Goal: Information Seeking & Learning: Learn about a topic

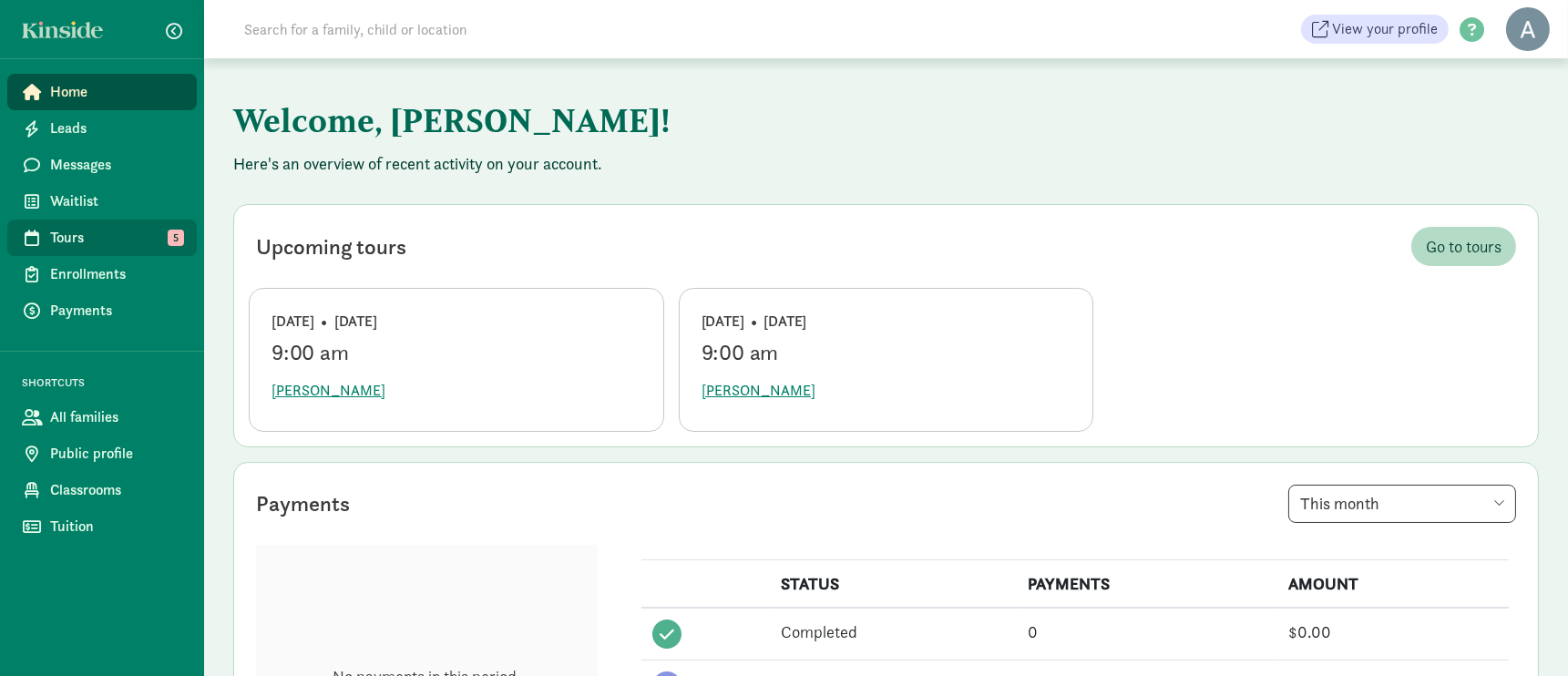
click at [67, 232] on span "Tours" at bounding box center [115, 237] width 132 height 21
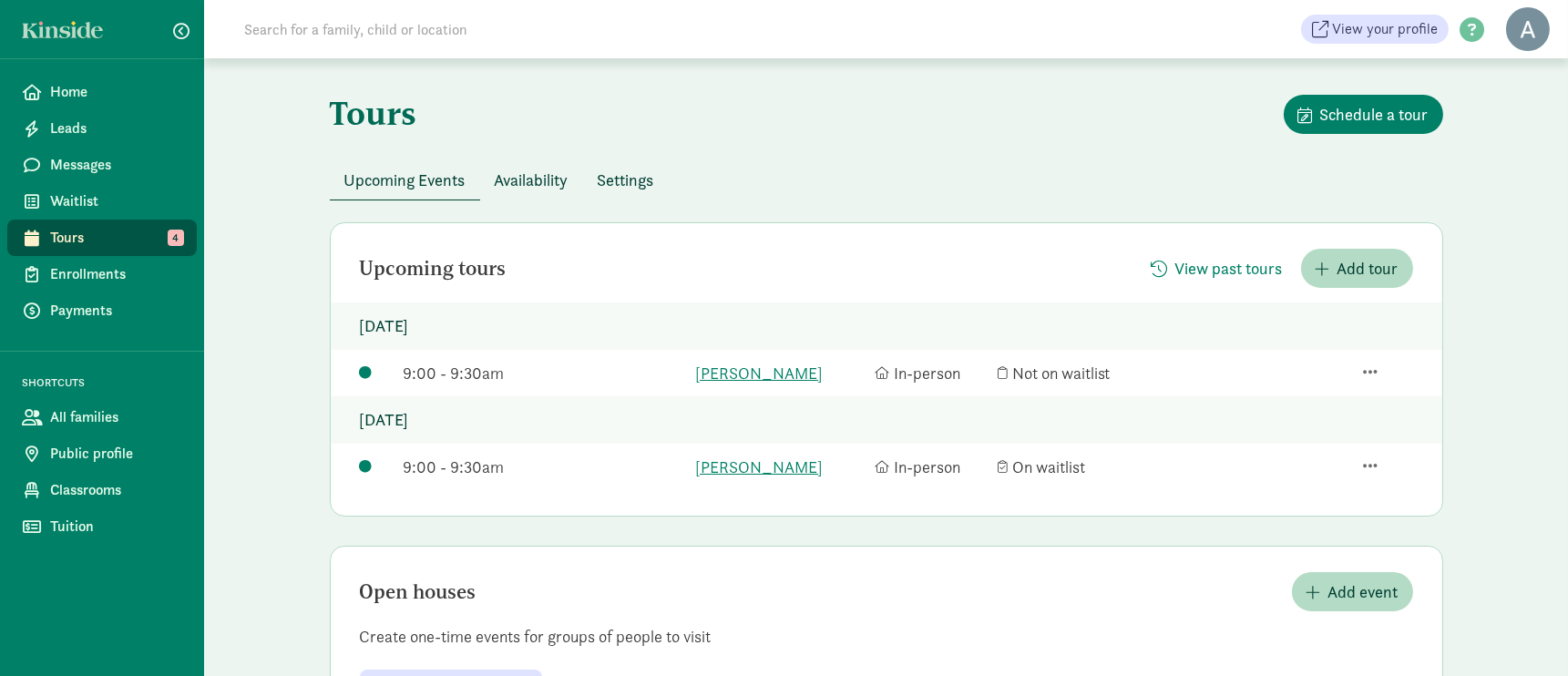
click at [613, 177] on span "Settings" at bounding box center [626, 180] width 57 height 24
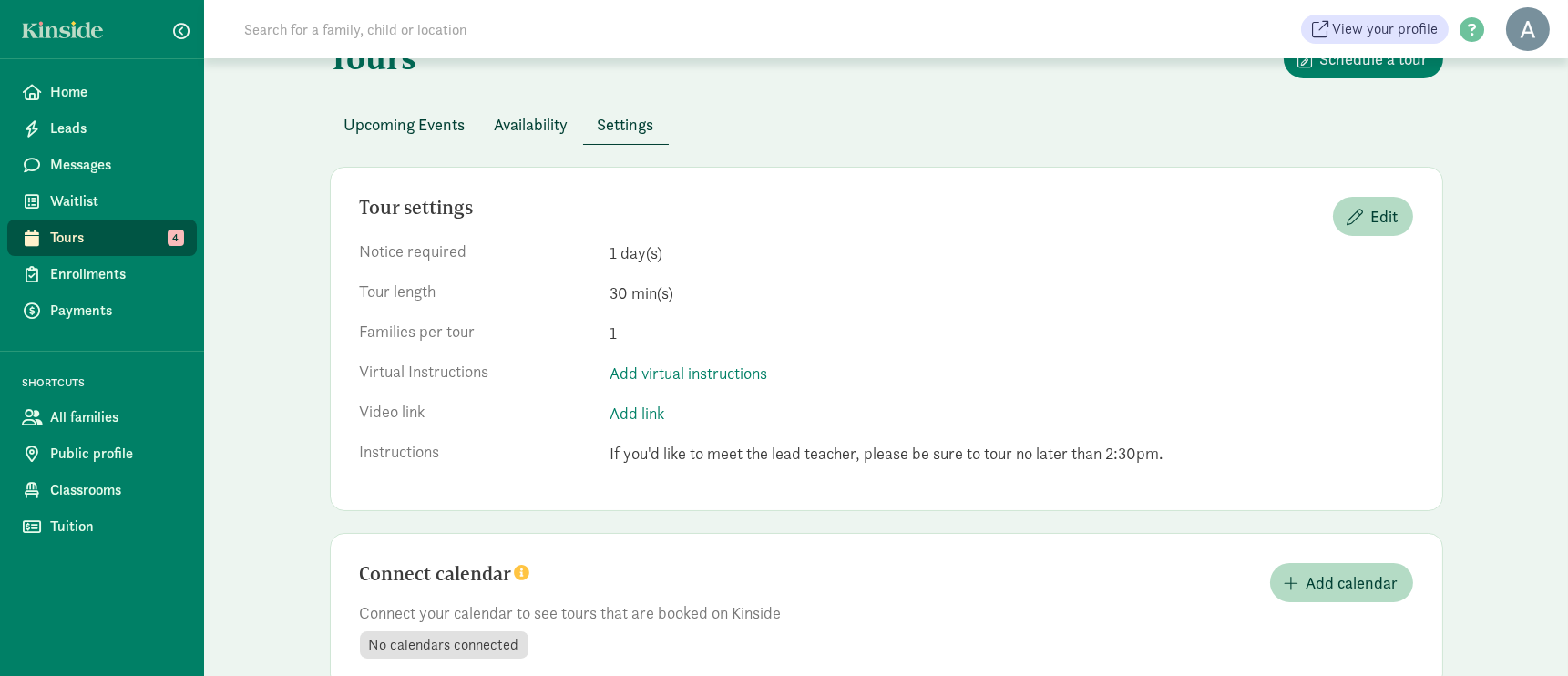
scroll to position [105, 0]
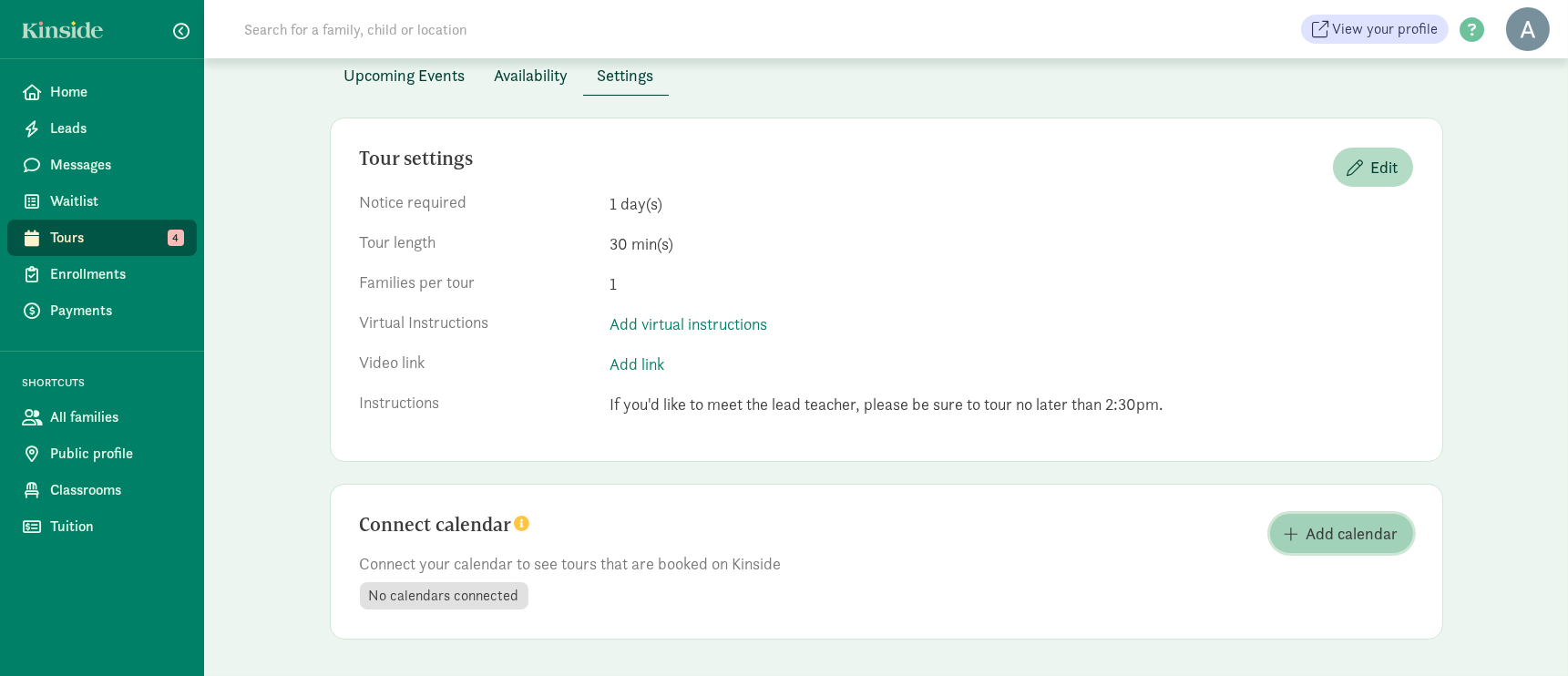
click at [1343, 534] on span "Add calendar" at bounding box center [1353, 532] width 92 height 24
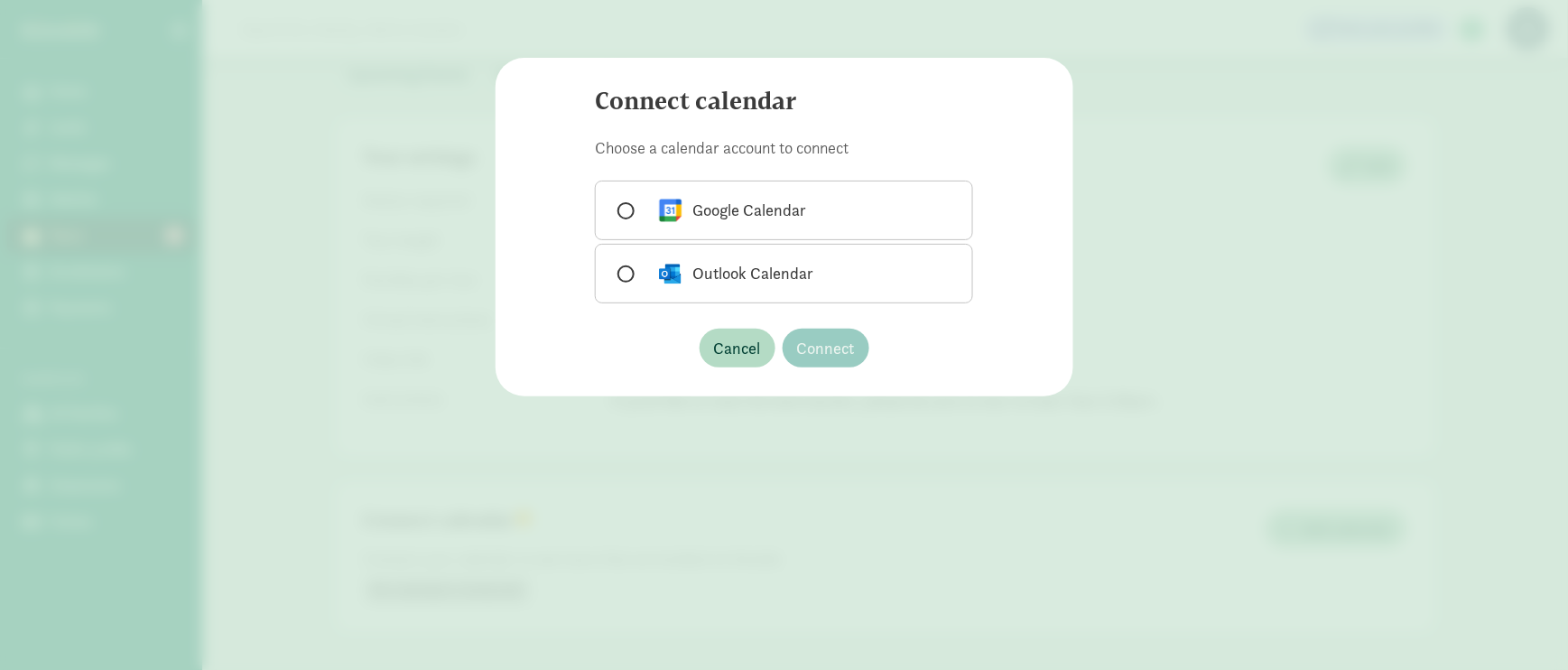
click at [870, 194] on label "Google Calendar" at bounding box center [784, 210] width 379 height 60
click at [630, 205] on input "Google Calendar" at bounding box center [624, 211] width 12 height 12
radio input "true"
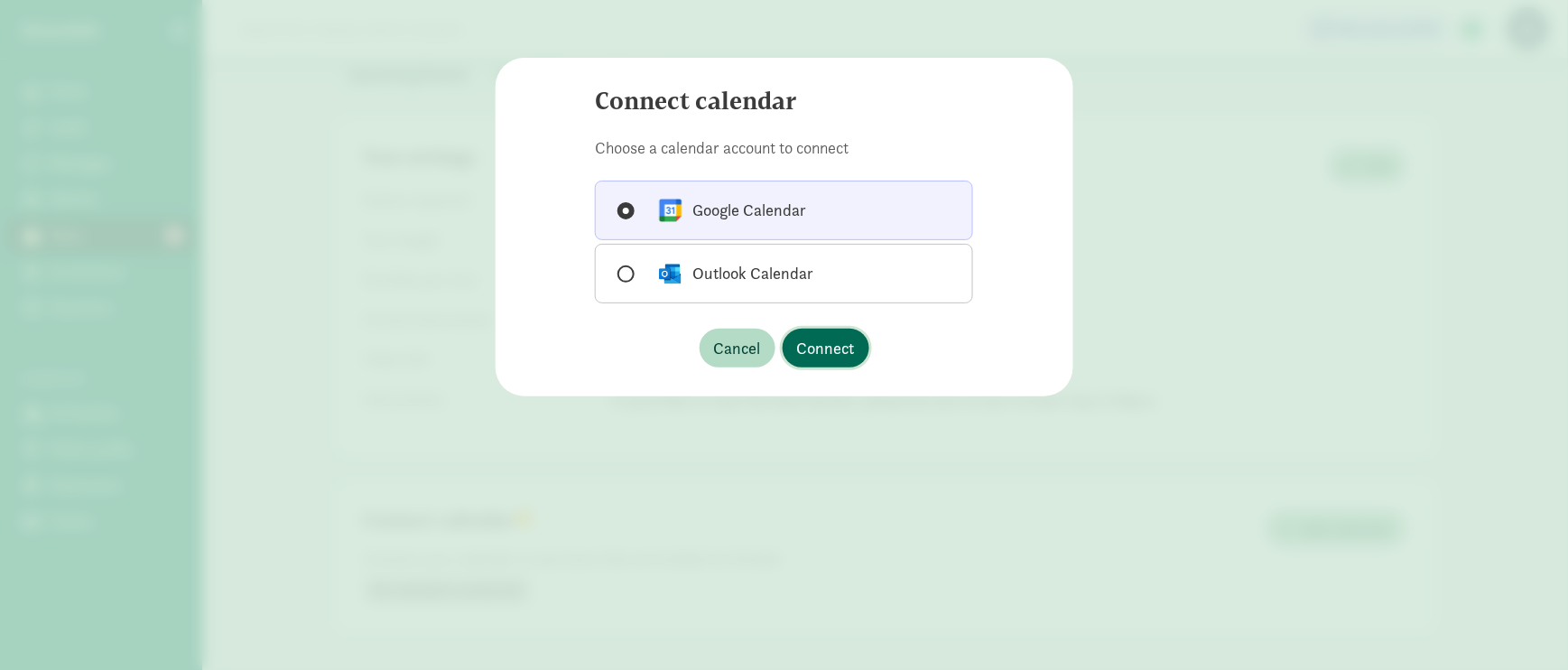
click at [826, 350] on span "Connect" at bounding box center [826, 348] width 58 height 24
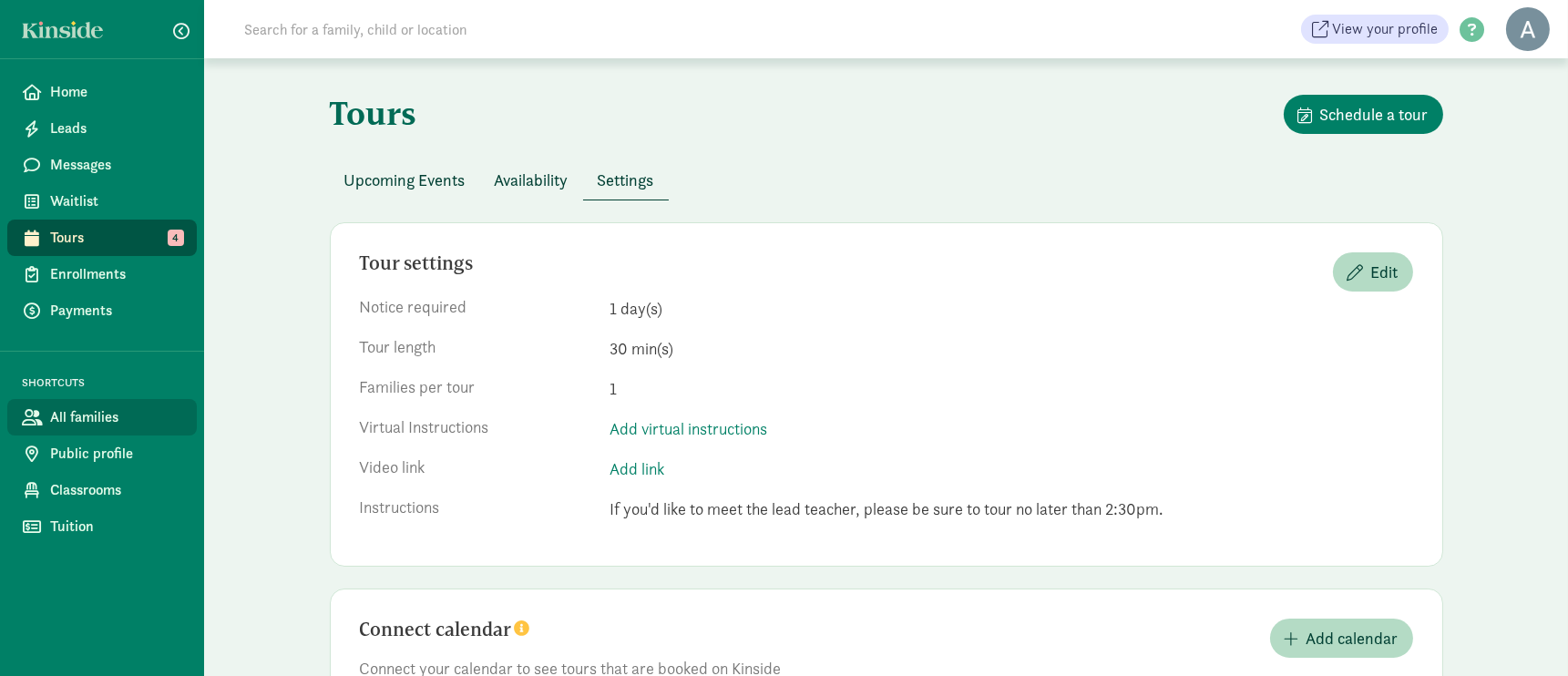
click at [110, 404] on link "All families" at bounding box center [102, 416] width 190 height 36
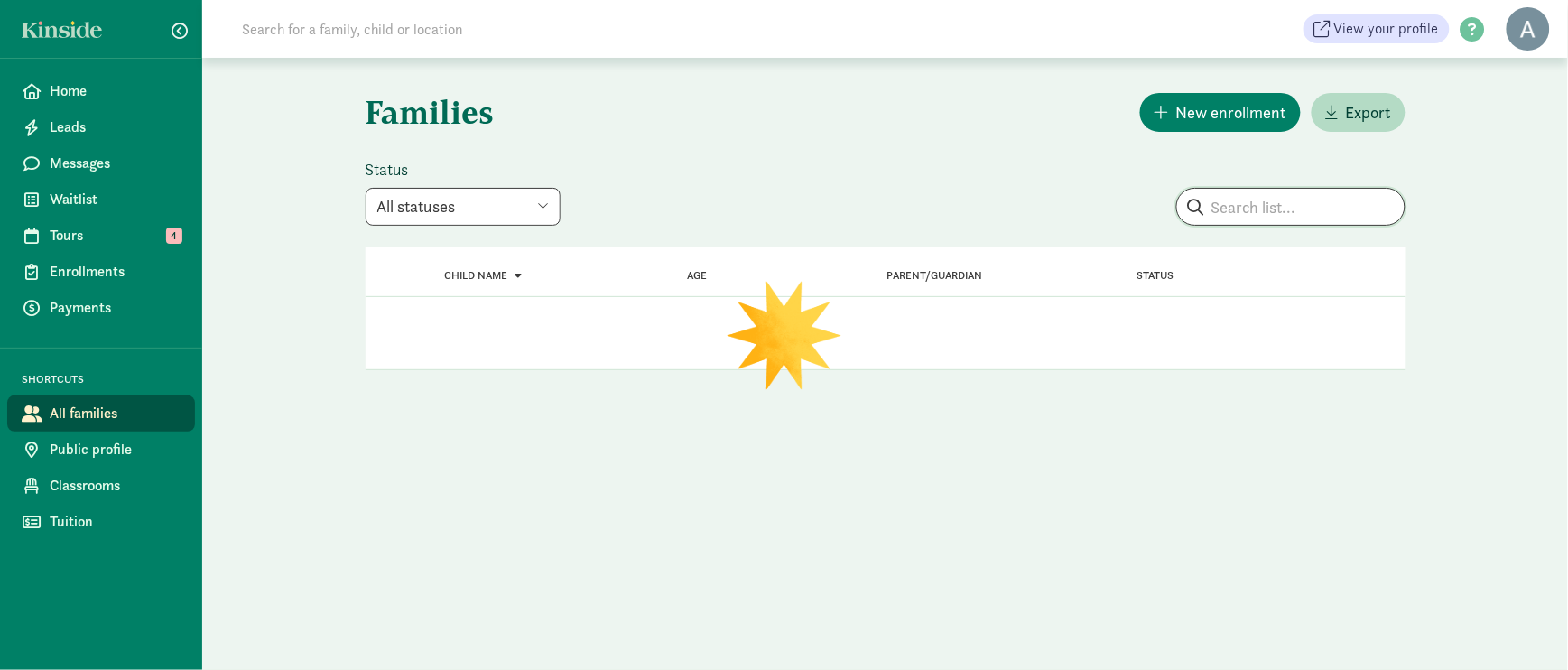
click at [1305, 200] on input "search" at bounding box center [1290, 206] width 228 height 36
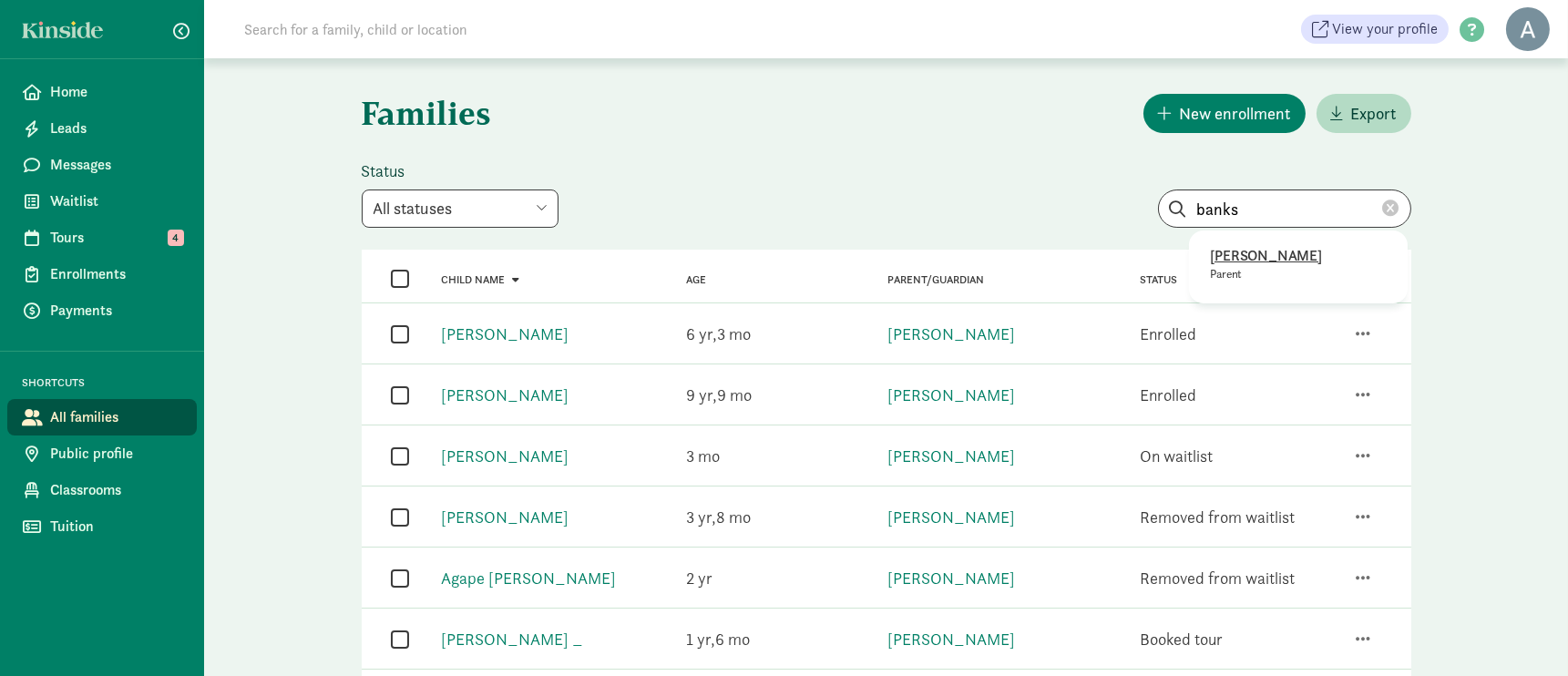
click at [1289, 262] on p "Sheena Banks" at bounding box center [1298, 256] width 175 height 21
type input "Sheena Banks"
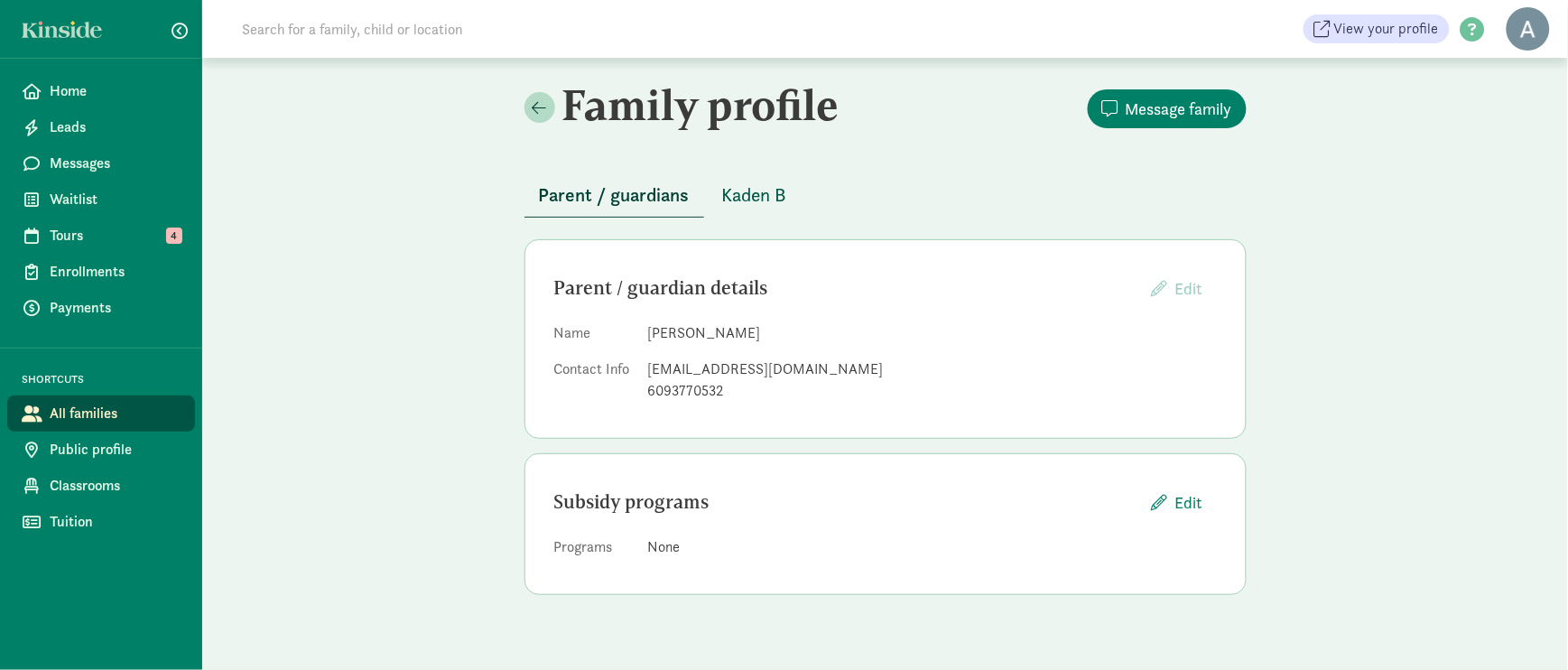
click at [759, 180] on span "Kaden B" at bounding box center [754, 195] width 65 height 29
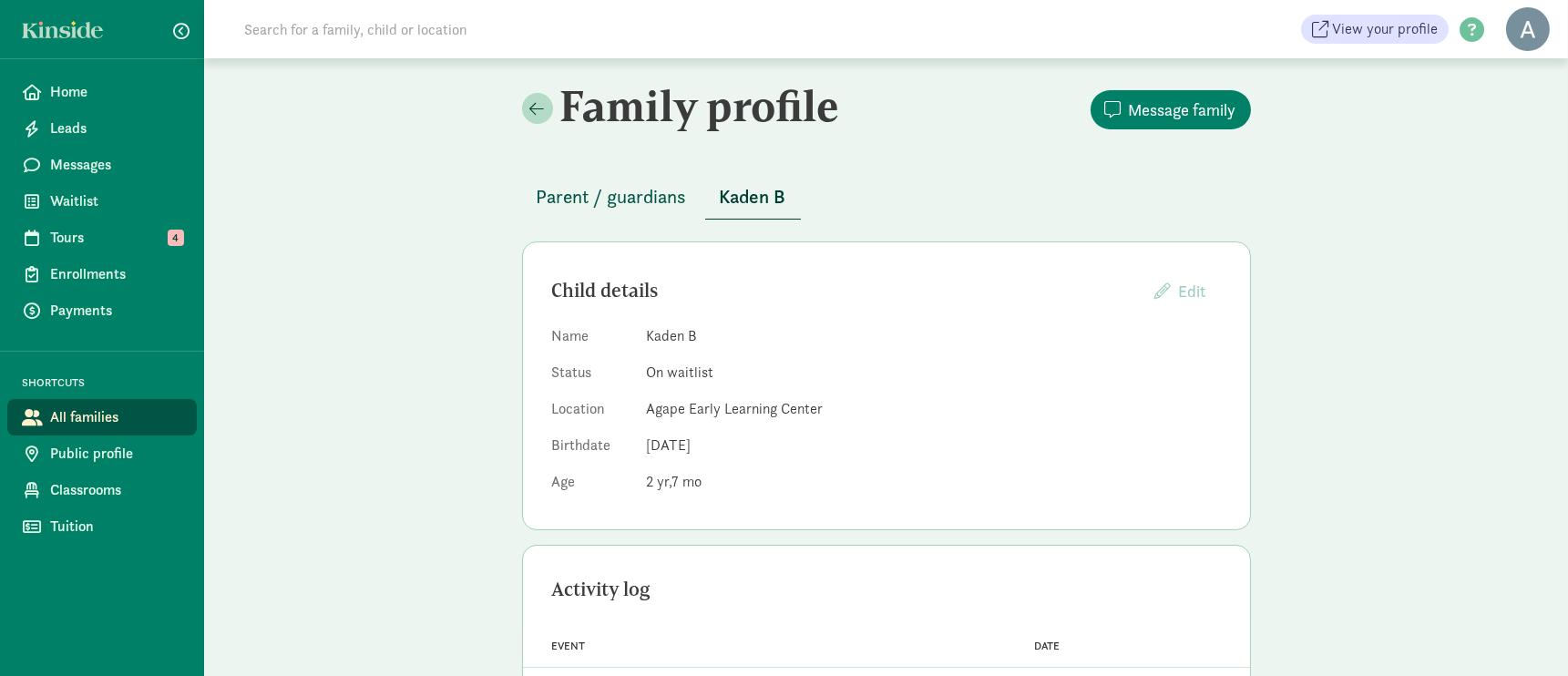
click at [641, 194] on span "Parent / guardians" at bounding box center [612, 196] width 151 height 29
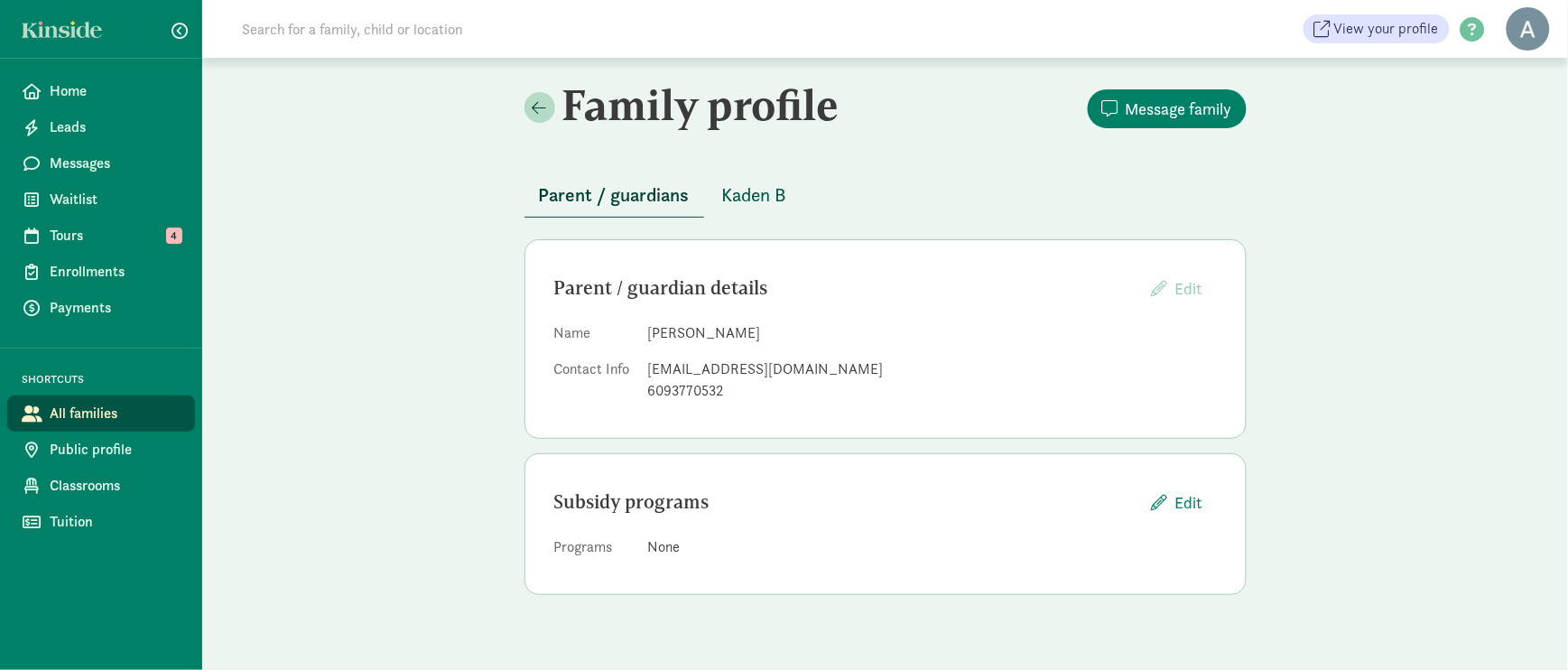
click at [782, 193] on span "Kaden B" at bounding box center [754, 195] width 65 height 29
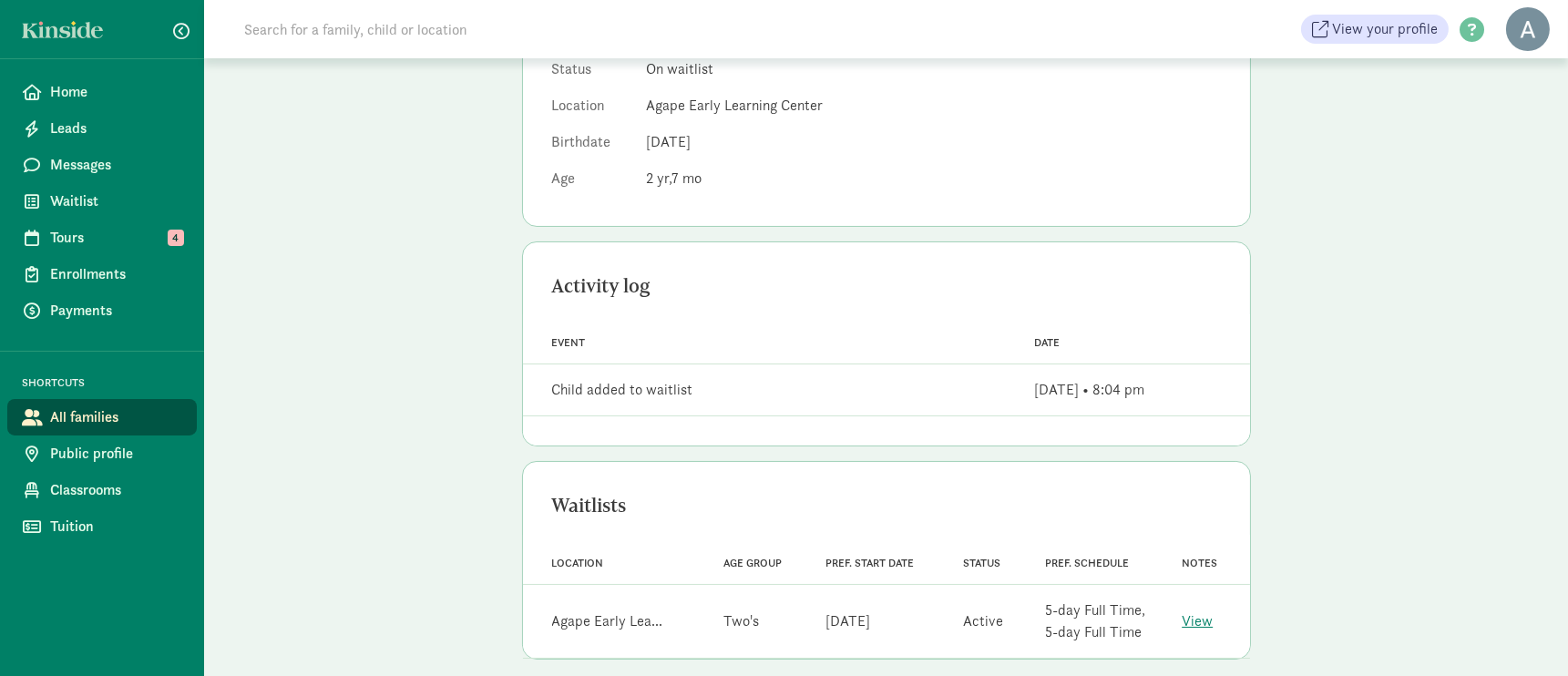
scroll to position [323, 0]
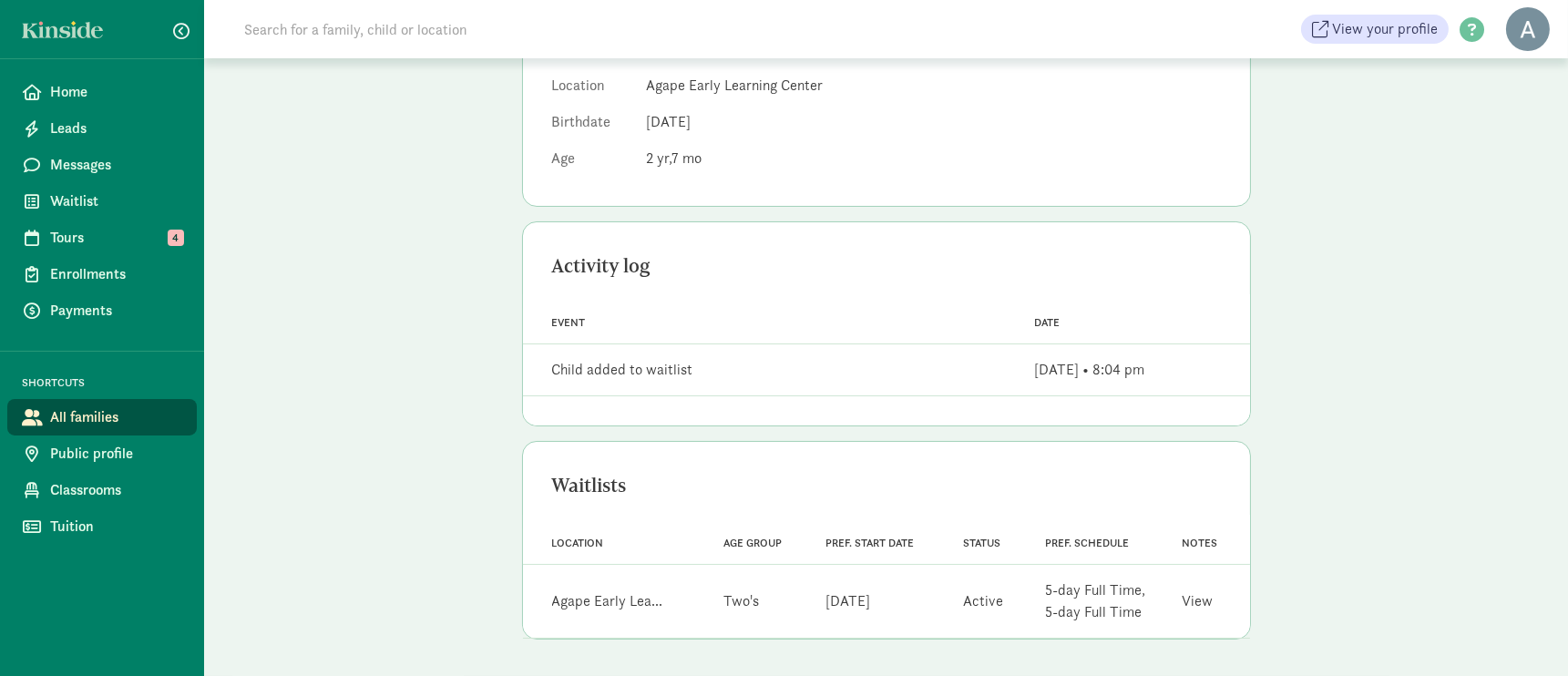
click at [1202, 602] on link "View" at bounding box center [1198, 601] width 31 height 20
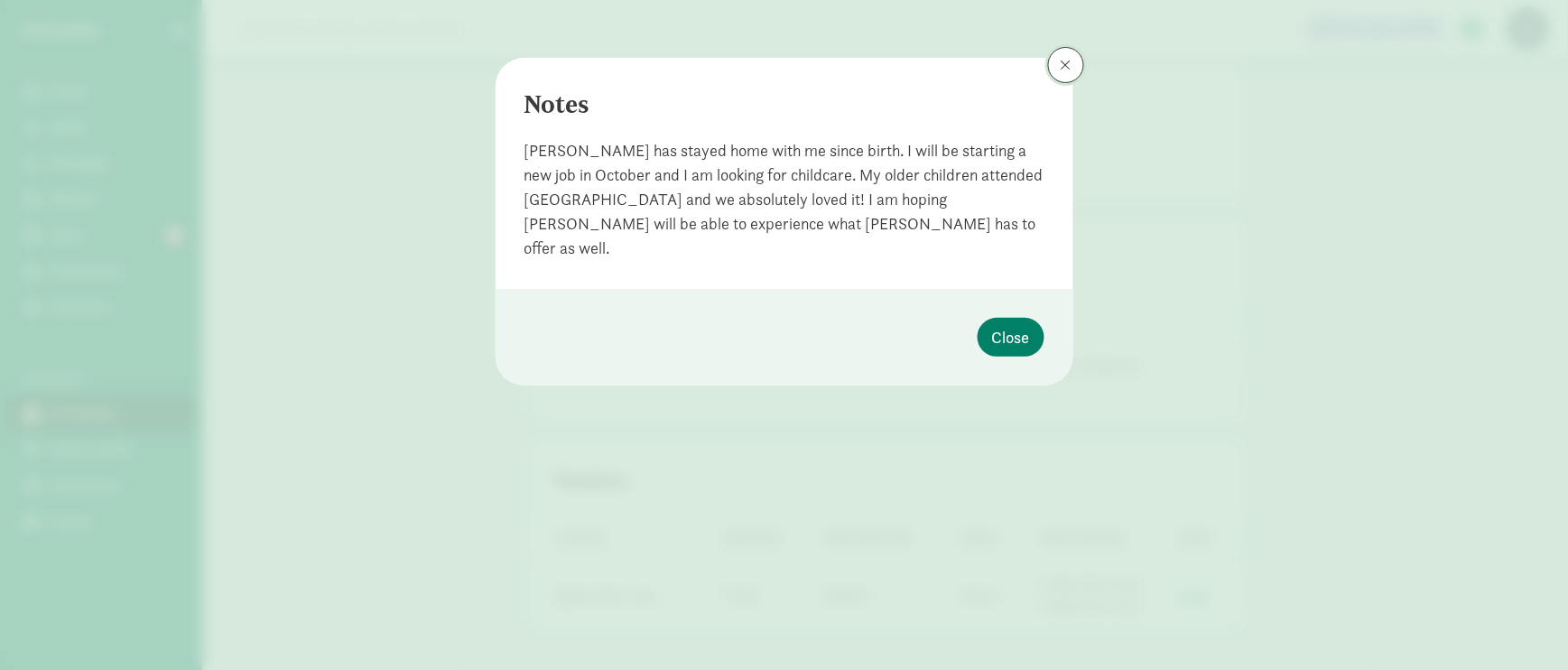
click at [1059, 76] on button at bounding box center [1065, 64] width 36 height 36
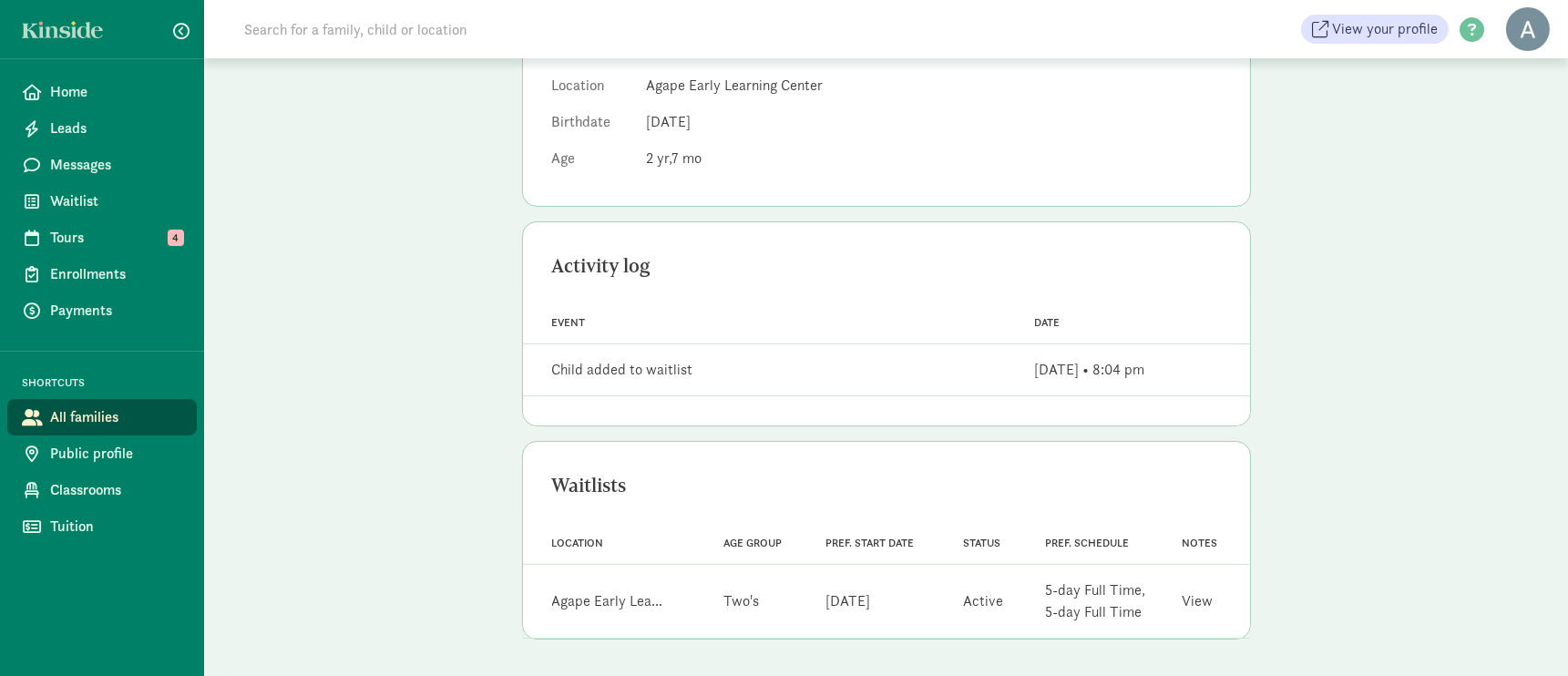
click at [1196, 607] on link "View" at bounding box center [1198, 601] width 31 height 20
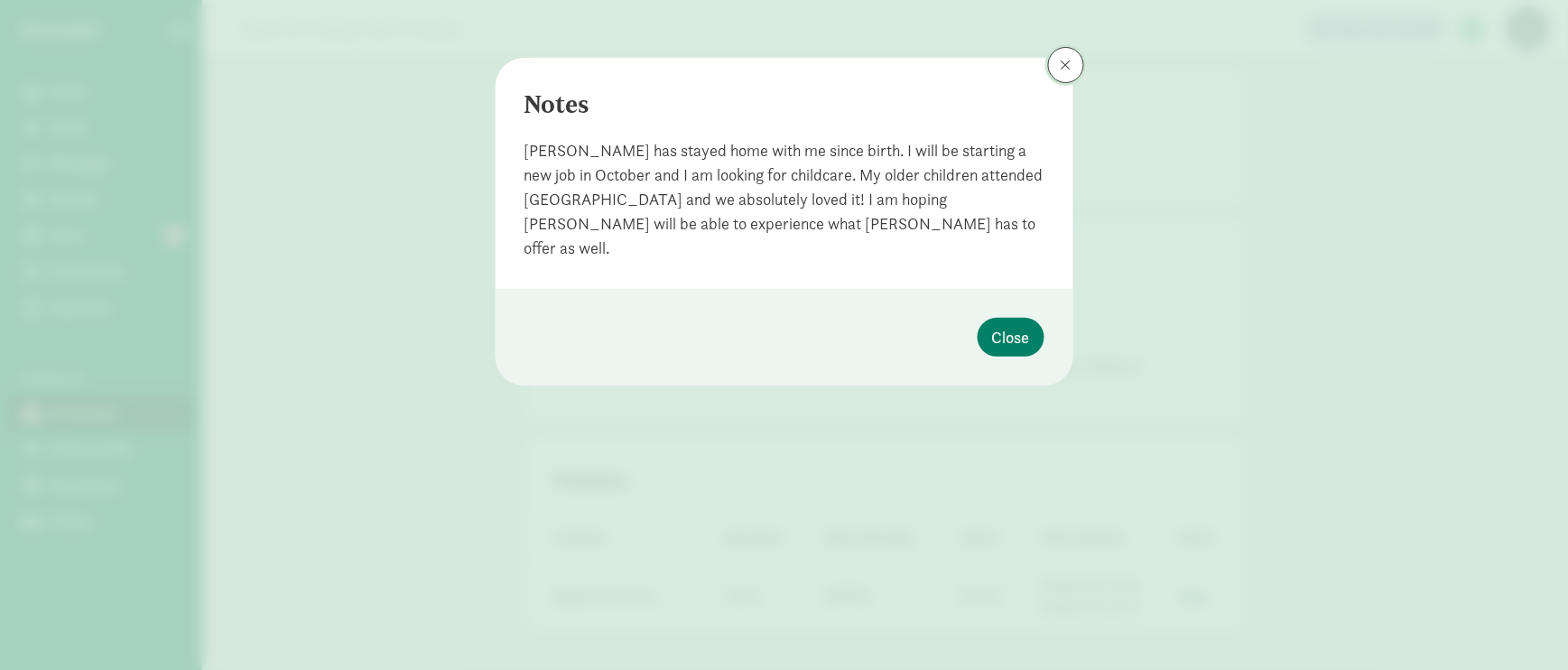
click at [1061, 74] on button at bounding box center [1065, 64] width 36 height 36
